Goal: Use online tool/utility: Utilize a website feature to perform a specific function

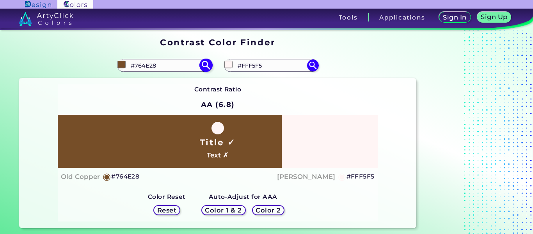
click at [120, 59] on input "#764e28" at bounding box center [122, 64] width 10 height 10
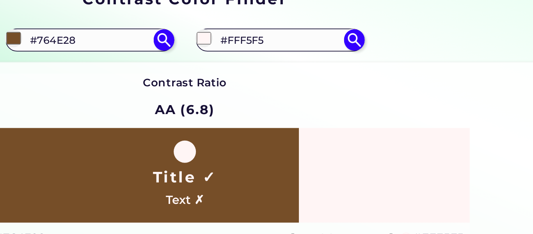
scroll to position [8, 0]
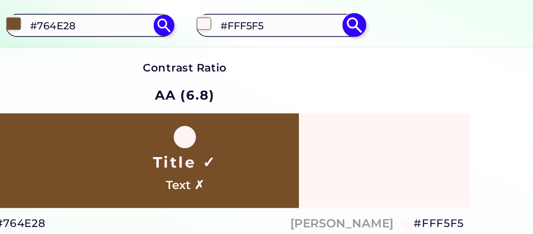
click at [228, 54] on input "#fff5f5" at bounding box center [229, 56] width 10 height 10
type input "#fffbf5"
type input "#FFFBF5"
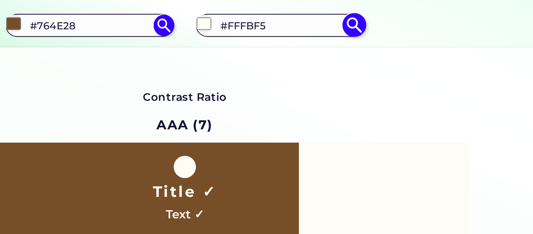
type input "#f8eddd"
type input "#F8EDDD"
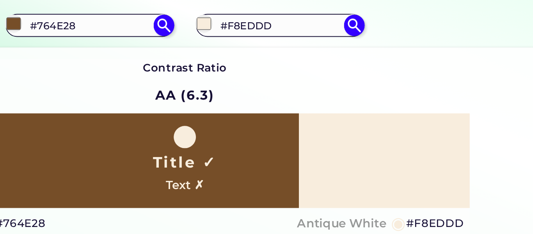
click at [178, 85] on div "Contrast Ratio AA (6.3) Title ✓ Text ✗ Old Copper ◉ #764E28 ◉" at bounding box center [218, 144] width 320 height 137
type input "#f8eddd"
click at [123, 56] on input "#764e28" at bounding box center [122, 56] width 10 height 10
type input "#4d2805"
type input "#4D2805"
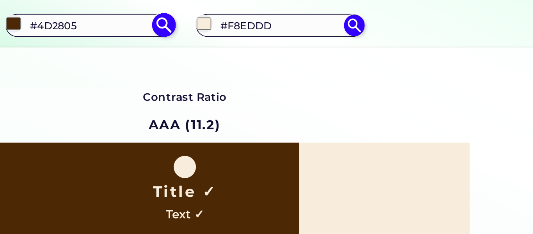
type input "#462301"
type input "#412001"
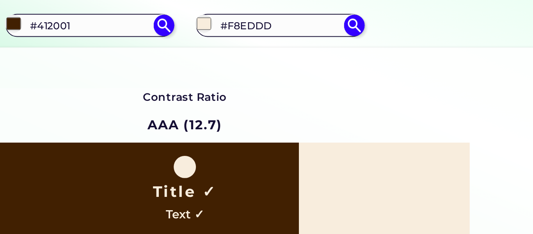
click at [188, 87] on div "Contrast Ratio AAA (12.7) Title ✓ Text ✓ Dark Ebony ◉ #412001 Antique White ◉ R…" at bounding box center [217, 145] width 397 height 150
type input "#412001"
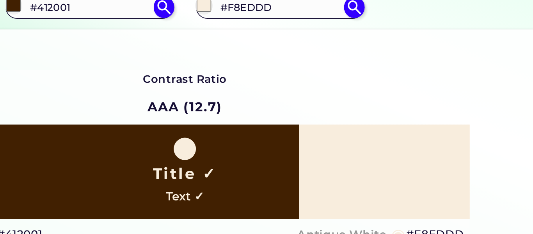
scroll to position [18, 0]
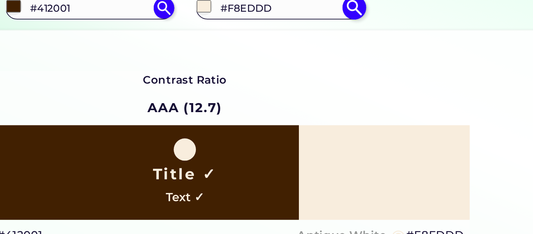
click at [228, 45] on input "#f8eddd" at bounding box center [229, 46] width 10 height 10
type input "#dbb984"
type input "#DBB984"
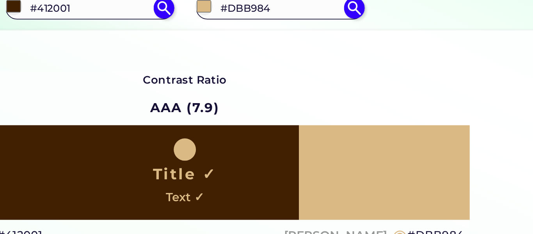
click at [217, 62] on div "Contrast Ratio AAA (7.9) Title ✓ Text ✓ Dark Ebony ◉ #412001 Burly Wood ◉ #DBB9…" at bounding box center [217, 135] width 397 height 150
click at [229, 46] on input "#dbb984" at bounding box center [229, 46] width 10 height 10
type input "#fbebd0"
type input "#FBEBD0"
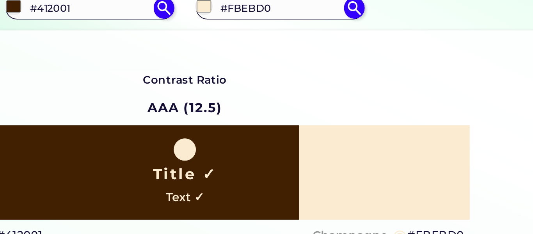
click at [207, 67] on div "Contrast Ratio AAA (12.5) Title ✓ Text ✓ Dark Ebony ◉ #412001 Champagne ◉ #FBEB…" at bounding box center [217, 135] width 397 height 150
type input "#fbebd0"
click at [125, 47] on input "#412001" at bounding box center [122, 46] width 10 height 10
type input "#6e3e12"
type input "#6E3E12"
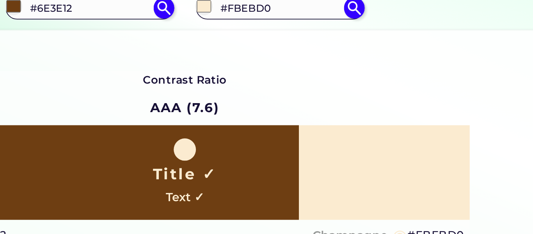
type input "#704b29"
type input "#704B29"
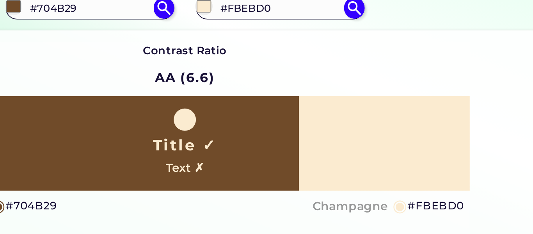
click at [186, 71] on div "Contrast Ratio AA (6.6) Title ✓ Text ✗ Pickled Bean ◉ #704B29 ◉" at bounding box center [218, 134] width 320 height 137
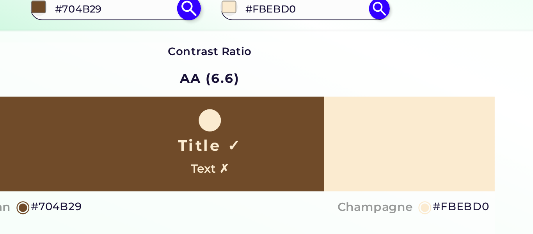
click at [120, 65] on input "#704b29" at bounding box center [122, 64] width 10 height 10
type input "#6e431c"
type input "#6E431C"
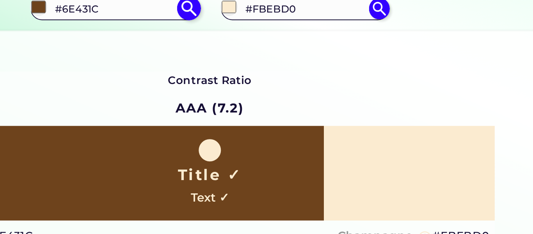
type input "#68492c"
type input "#68492C"
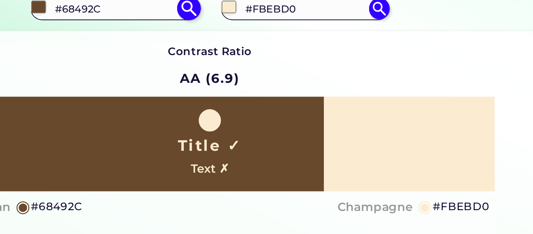
type input "#633912"
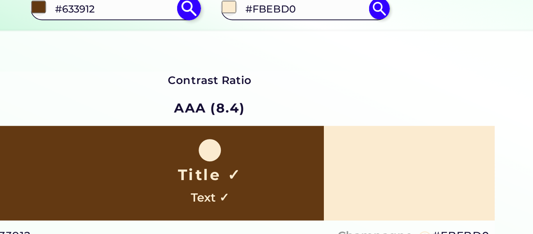
type input "#5f3c1b"
type input "#5F3C1B"
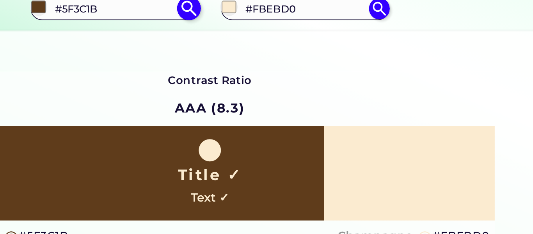
type input "#614429"
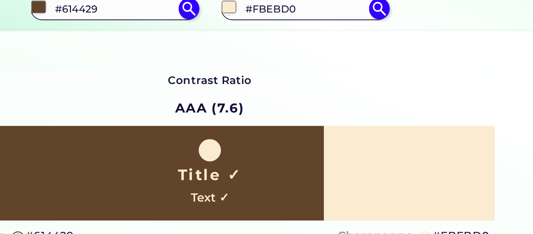
click at [185, 94] on div "Contrast Ratio AAA (7.6) Title ✓ Text ✓ Otter Brown ◉ #614429 Champagne ◉ #FBEB…" at bounding box center [217, 153] width 397 height 150
type input "#614429"
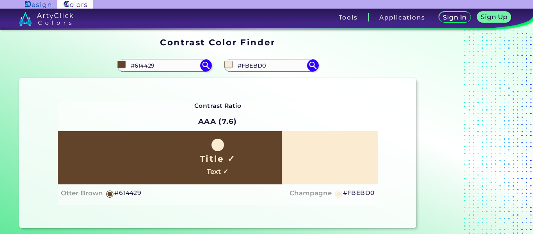
scroll to position [3, 0]
